Goal: Task Accomplishment & Management: Complete application form

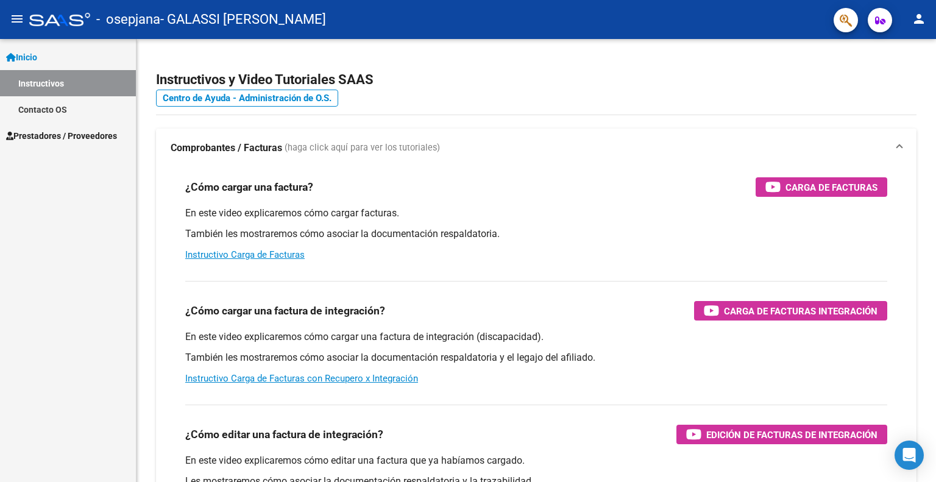
click at [83, 138] on span "Prestadores / Proveedores" at bounding box center [61, 135] width 111 height 13
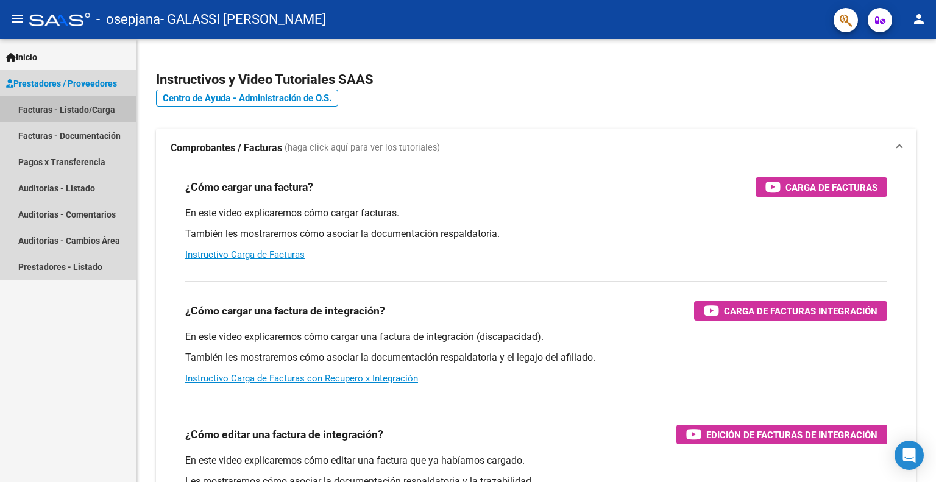
click at [77, 106] on link "Facturas - Listado/Carga" at bounding box center [68, 109] width 136 height 26
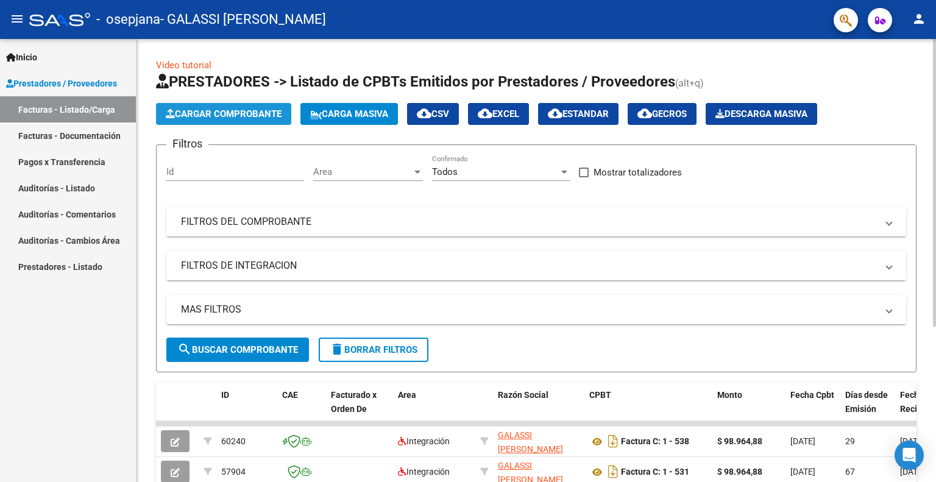
click at [196, 107] on button "Cargar Comprobante" at bounding box center [223, 114] width 135 height 22
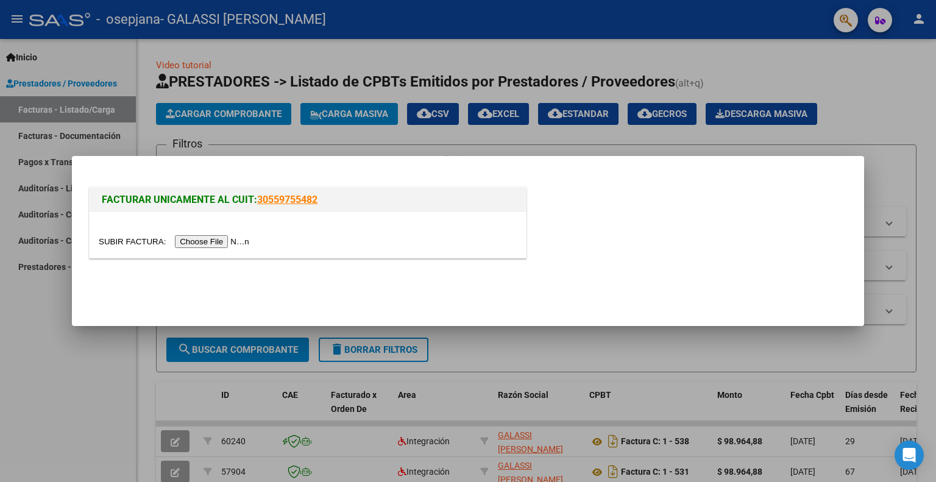
click at [210, 238] on input "file" at bounding box center [176, 241] width 154 height 13
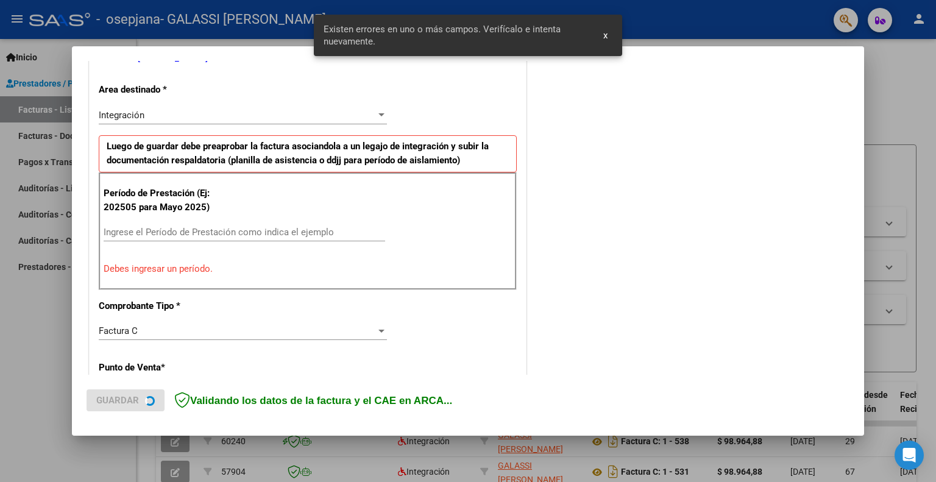
scroll to position [266, 0]
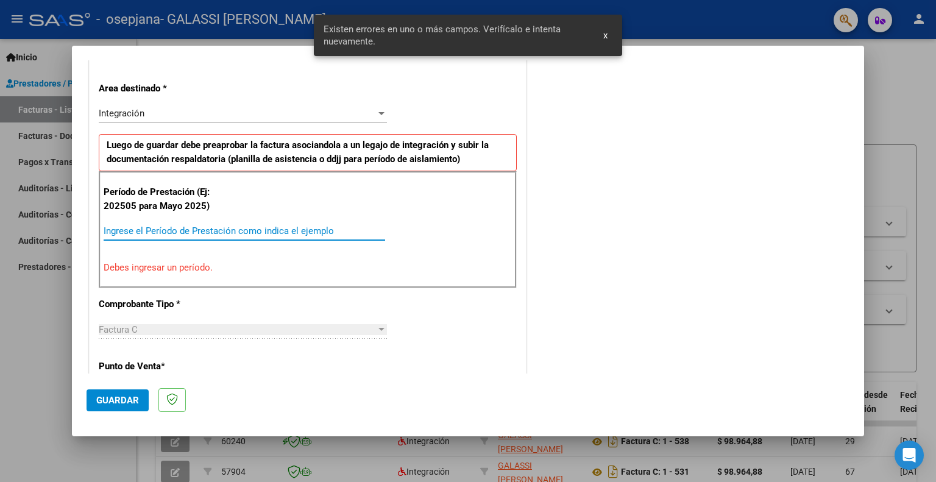
click at [152, 227] on input "Ingrese el Período de Prestación como indica el ejemplo" at bounding box center [245, 231] width 282 height 11
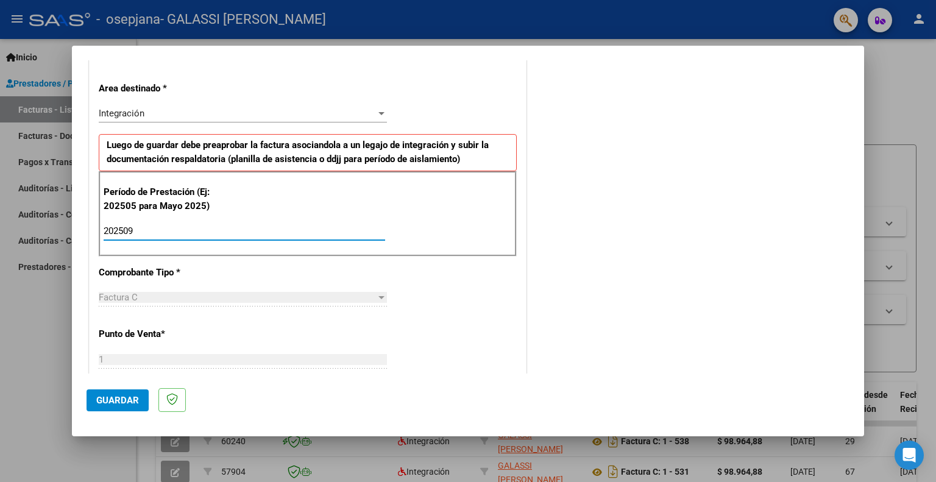
type input "202509"
click at [454, 296] on div "CUIT * 27-35428346-3 Ingresar CUIT ANALISIS PRESTADOR GALASSI [PERSON_NAME] Are…" at bounding box center [308, 405] width 436 height 917
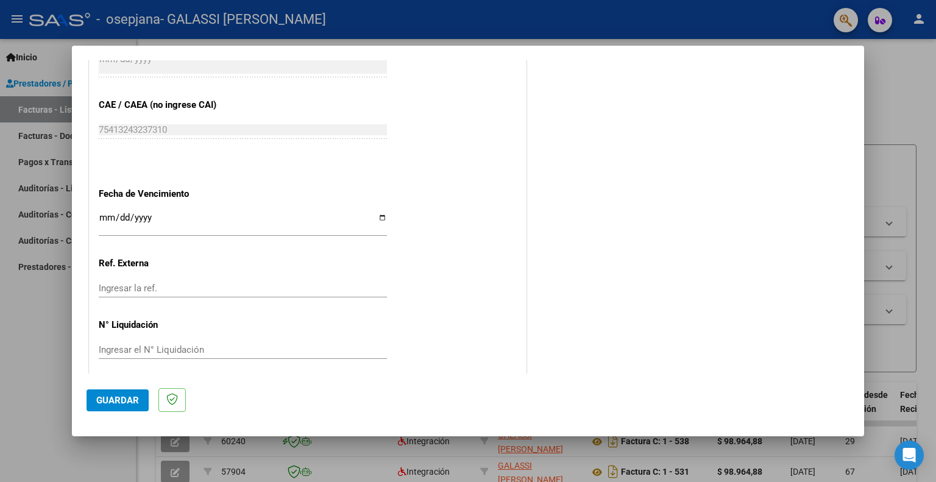
scroll to position [758, 0]
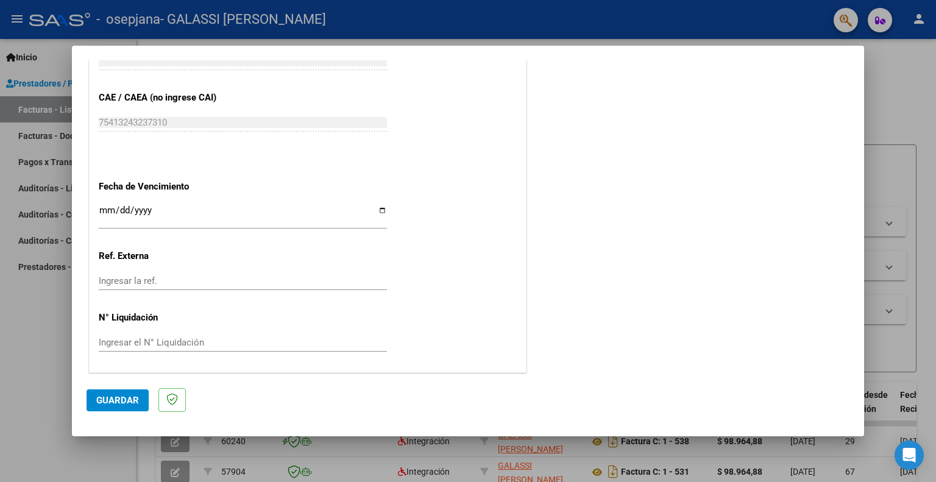
click at [383, 207] on input "Ingresar la fecha" at bounding box center [243, 215] width 288 height 20
type input "[DATE]"
click at [140, 276] on input "Ingresar la ref." at bounding box center [243, 281] width 288 height 11
click at [120, 403] on span "Guardar" at bounding box center [117, 400] width 43 height 11
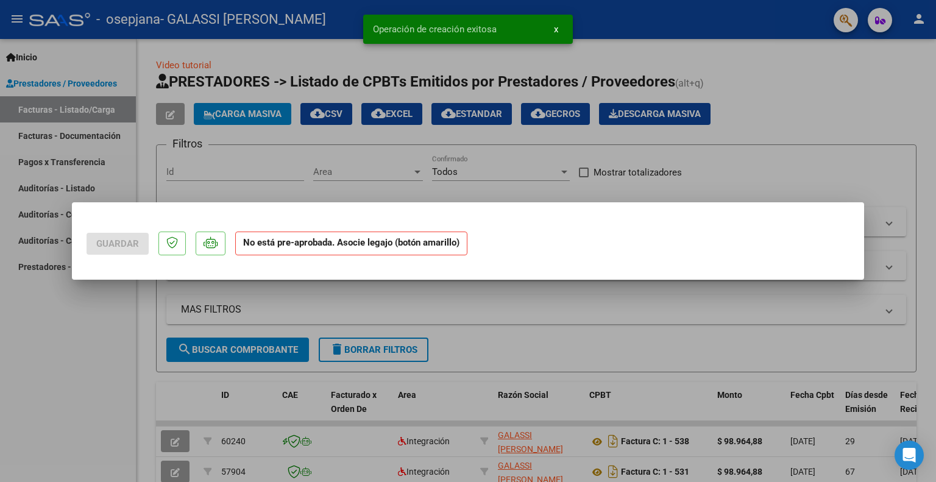
scroll to position [0, 0]
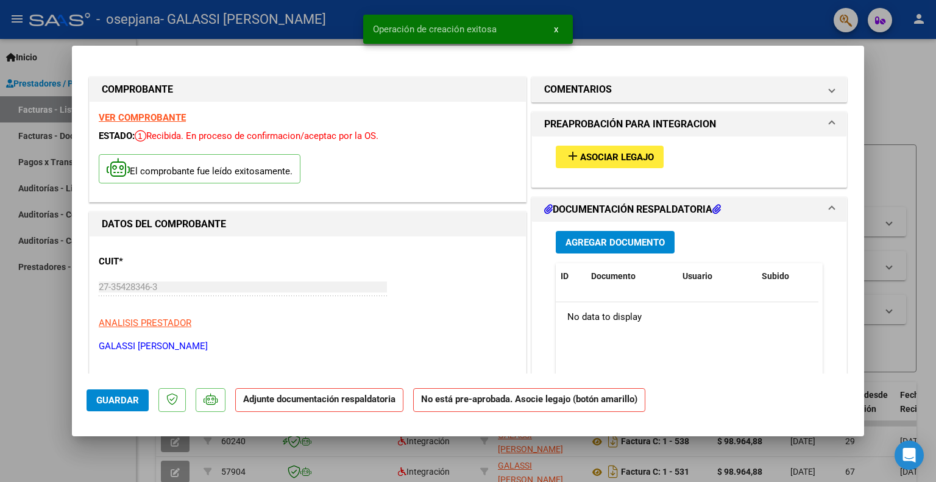
click at [606, 152] on span "Asociar Legajo" at bounding box center [617, 157] width 74 height 11
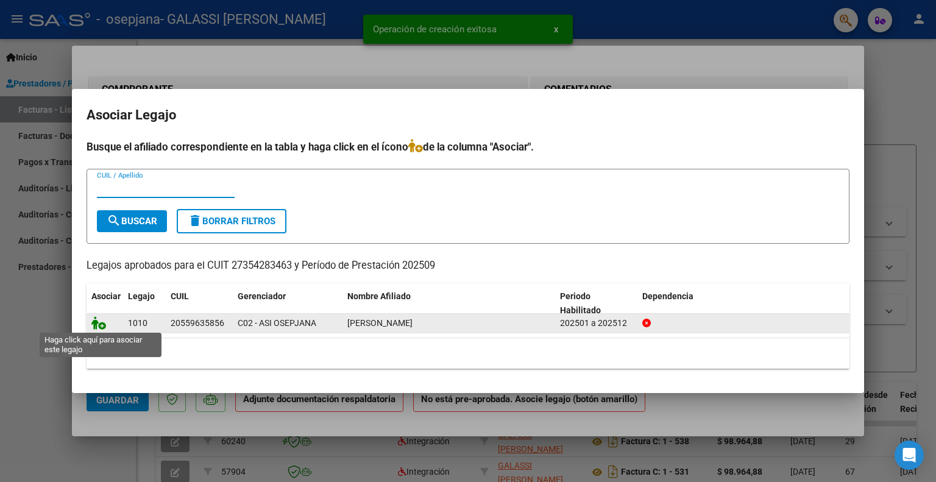
click at [100, 326] on icon at bounding box center [98, 322] width 15 height 13
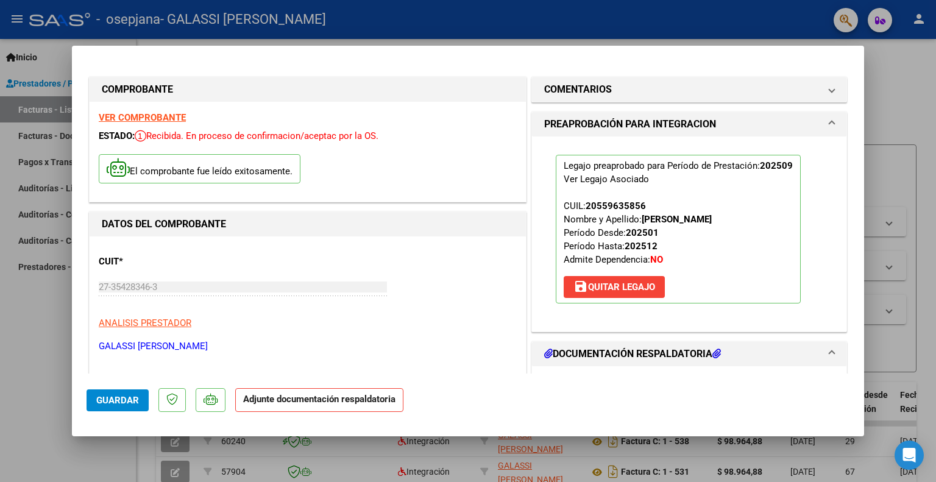
click at [728, 355] on mat-panel-title "DOCUMENTACIÓN RESPALDATORIA" at bounding box center [682, 354] width 276 height 15
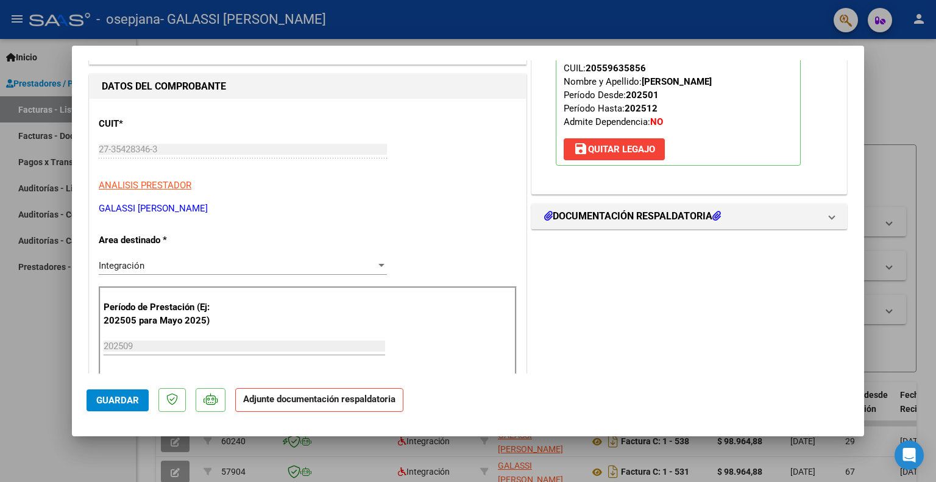
scroll to position [171, 0]
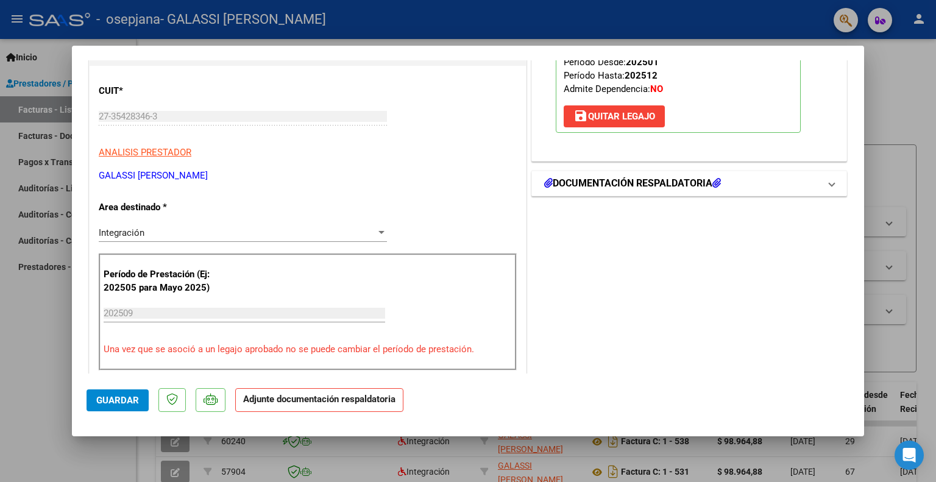
click at [749, 182] on mat-panel-title "DOCUMENTACIÓN RESPALDATORIA" at bounding box center [682, 183] width 276 height 15
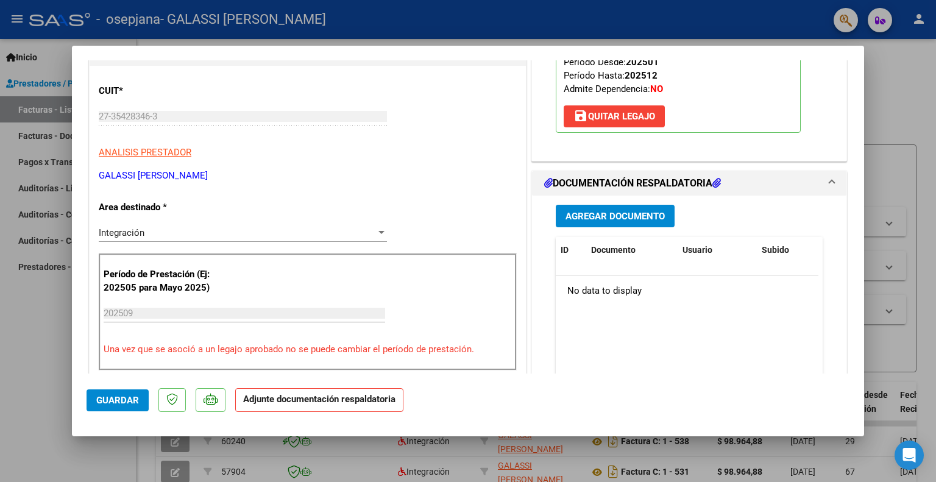
click at [618, 216] on span "Agregar Documento" at bounding box center [615, 216] width 99 height 11
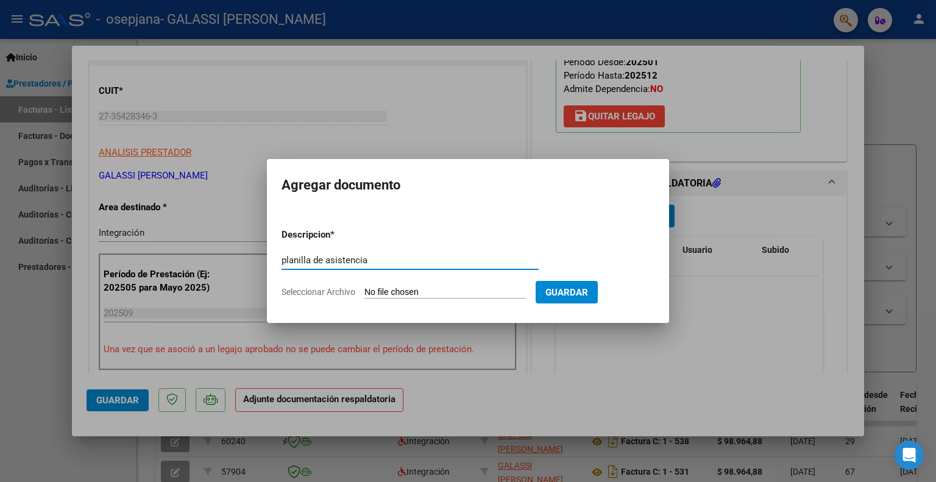
type input "planilla de asistencia"
click at [324, 292] on span "Seleccionar Archivo" at bounding box center [319, 292] width 74 height 10
click at [365, 292] on input "Seleccionar Archivo" at bounding box center [446, 293] width 162 height 12
type input "C:\fakepath\Correa sept.pdf"
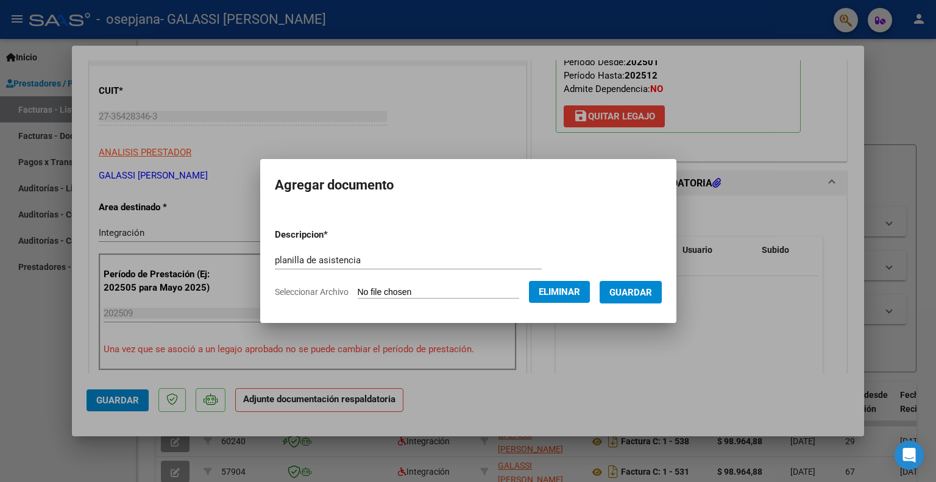
click at [621, 292] on button "Guardar" at bounding box center [631, 292] width 62 height 23
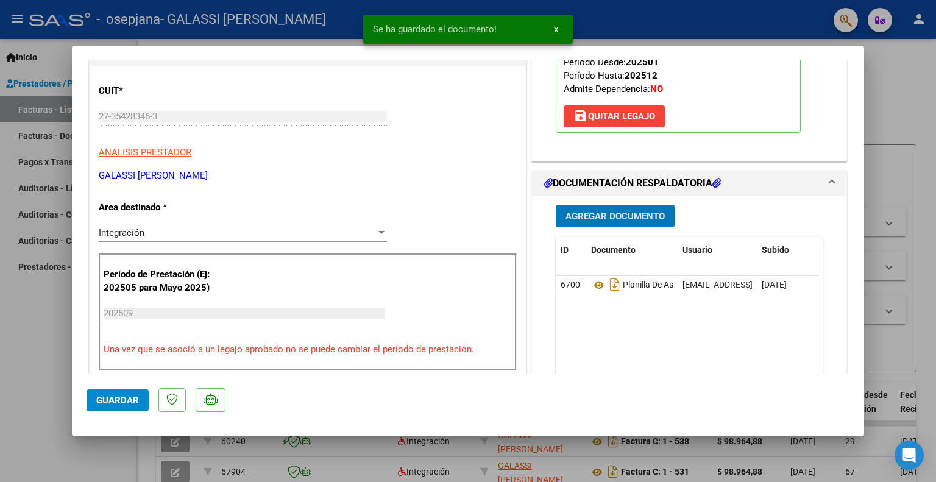
click at [619, 207] on button "Agregar Documento" at bounding box center [615, 216] width 119 height 23
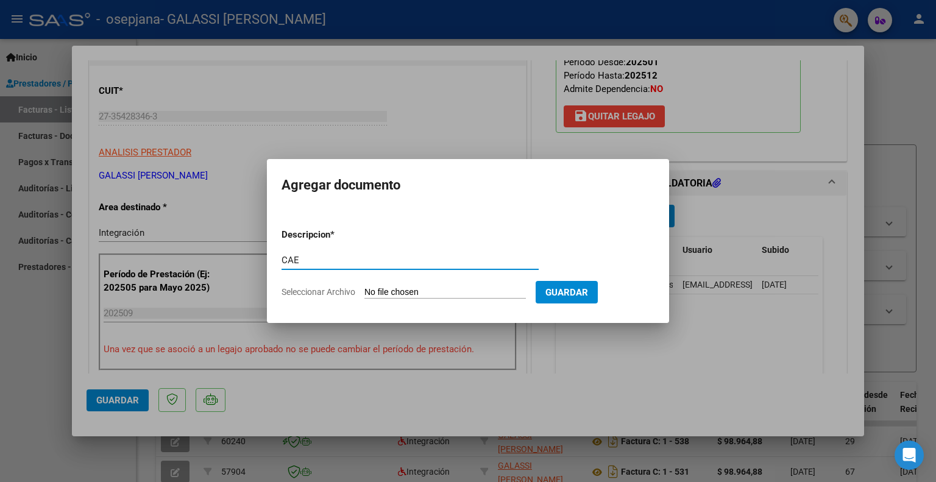
type input "CAE"
click at [338, 290] on span "Seleccionar Archivo" at bounding box center [319, 292] width 74 height 10
click at [365, 290] on input "Seleccionar Archivo" at bounding box center [446, 293] width 162 height 12
type input "C:\fakepath\CAE factura 545.png"
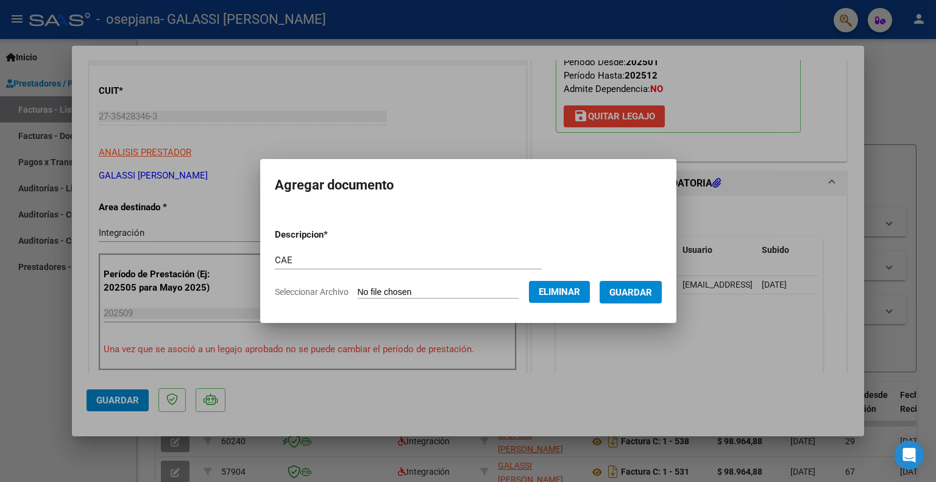
click at [634, 287] on span "Guardar" at bounding box center [631, 292] width 43 height 11
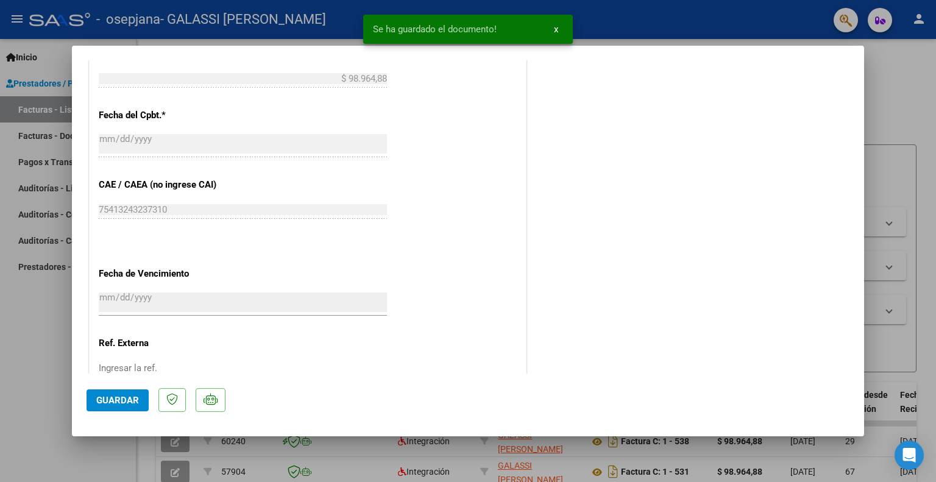
scroll to position [776, 0]
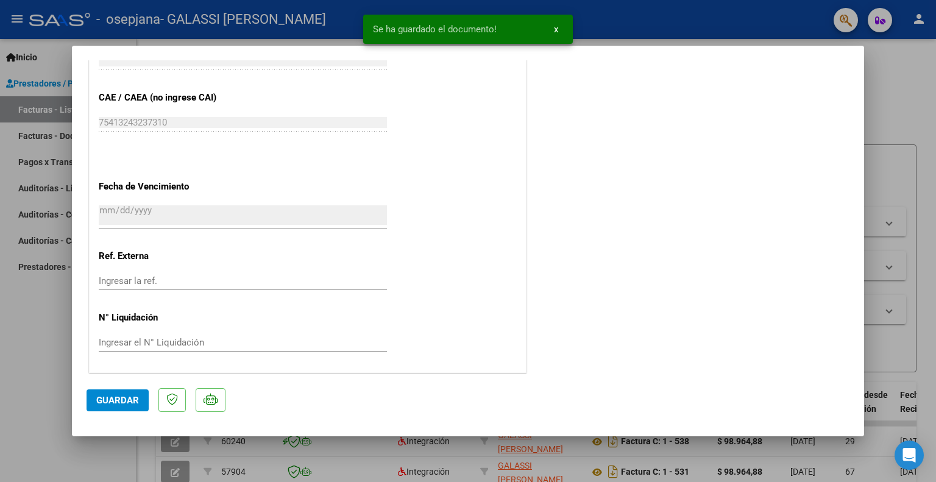
click at [124, 396] on span "Guardar" at bounding box center [117, 400] width 43 height 11
click at [892, 87] on div at bounding box center [468, 241] width 936 height 482
type input "$ 0,00"
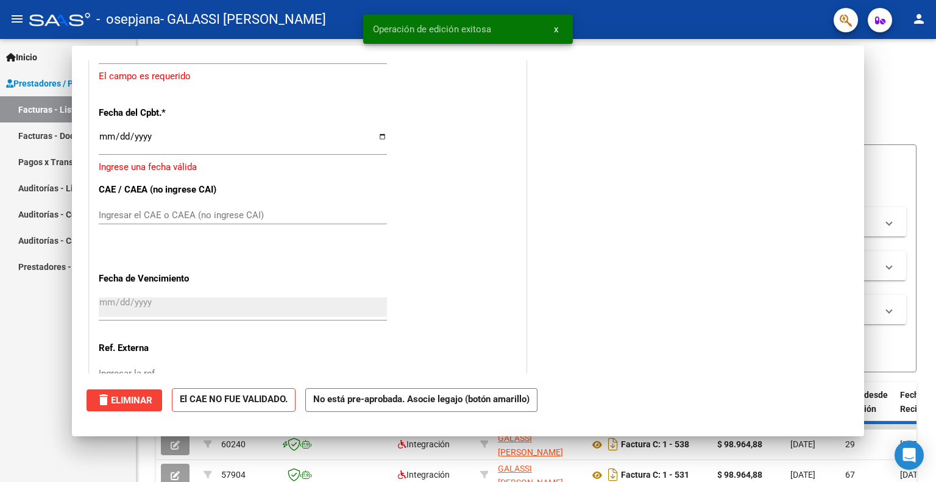
scroll to position [861, 0]
